Goal: Navigation & Orientation: Find specific page/section

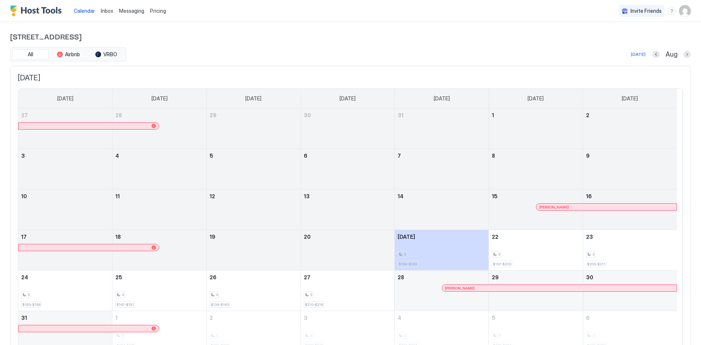
click at [106, 10] on span "Inbox" at bounding box center [107, 11] width 12 height 6
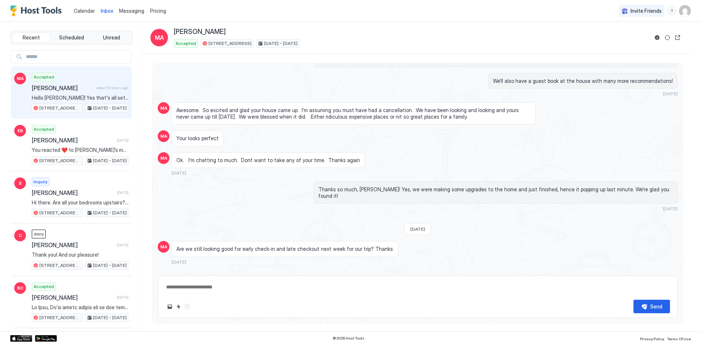
scroll to position [1188, 0]
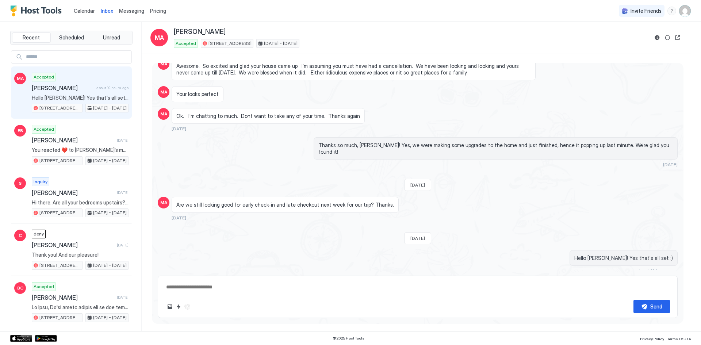
type textarea "*"
click at [76, 9] on span "Calendar" at bounding box center [84, 11] width 21 height 6
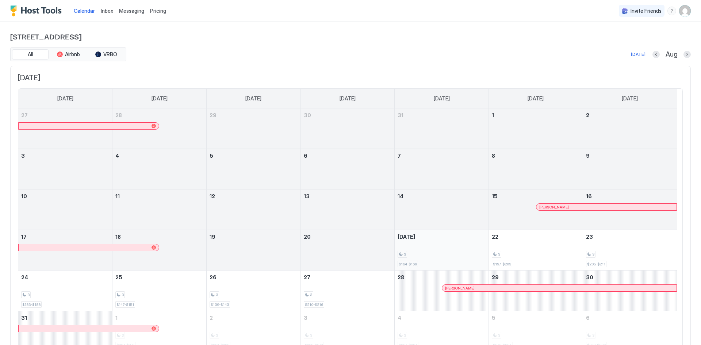
scroll to position [37, 0]
